Goal: Task Accomplishment & Management: Manage account settings

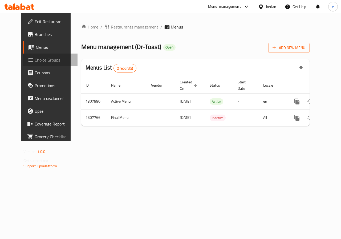
click at [35, 58] on span "Choice Groups" at bounding box center [54, 60] width 39 height 6
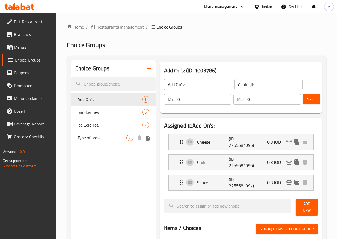
click at [85, 139] on span "Type of bread" at bounding box center [102, 138] width 49 height 6
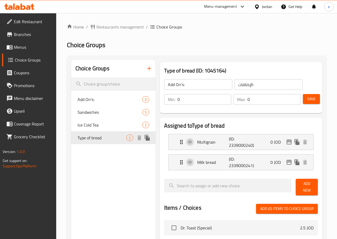
type input "Type of bread"
type input "نوع الخبز"
type input "1"
click at [19, 32] on span "Branches" at bounding box center [33, 34] width 38 height 6
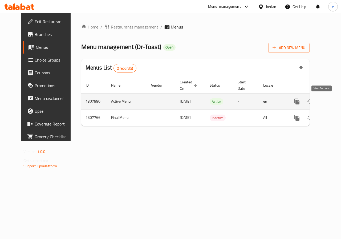
click at [333, 101] on icon "enhanced table" at bounding box center [335, 101] width 5 height 5
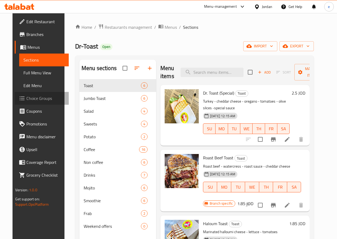
click at [26, 95] on span "Choice Groups" at bounding box center [45, 98] width 38 height 6
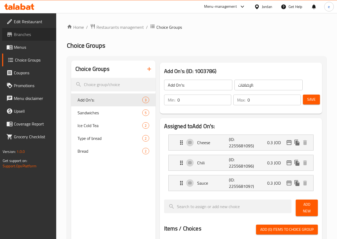
click at [21, 36] on span "Branches" at bounding box center [33, 34] width 38 height 6
